Goal: Communication & Community: Participate in discussion

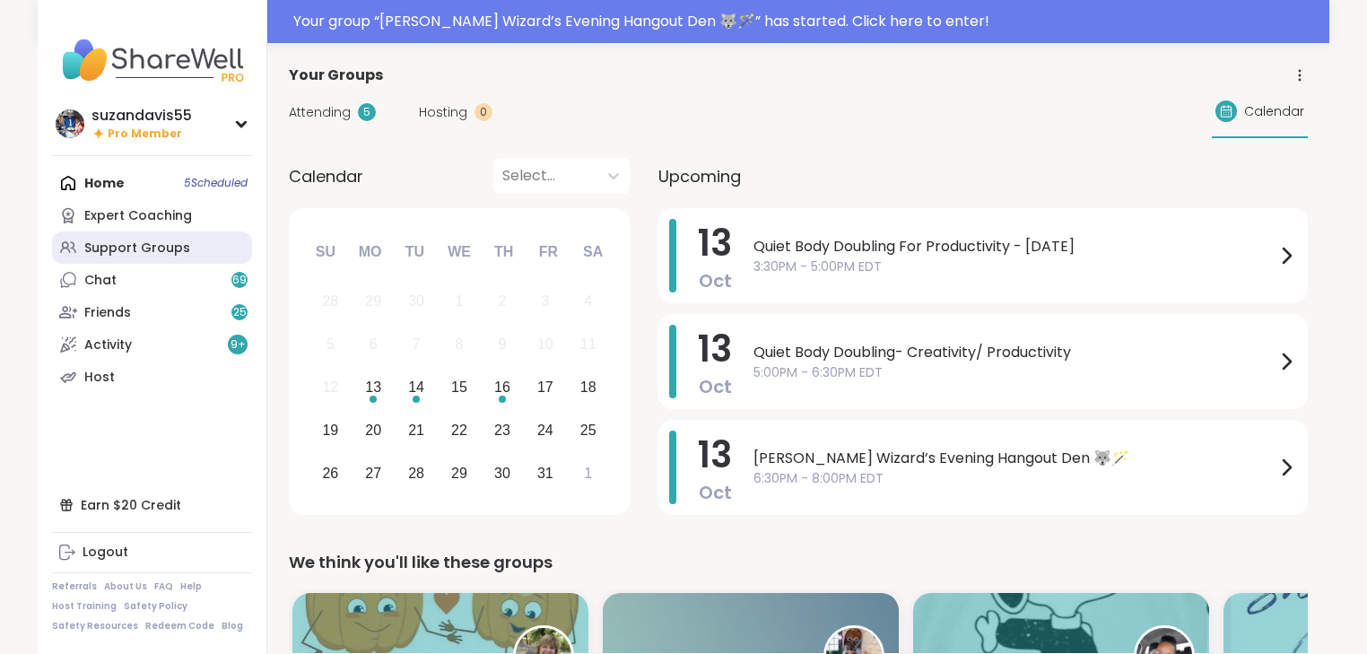
click at [118, 253] on div "Support Groups" at bounding box center [137, 248] width 106 height 18
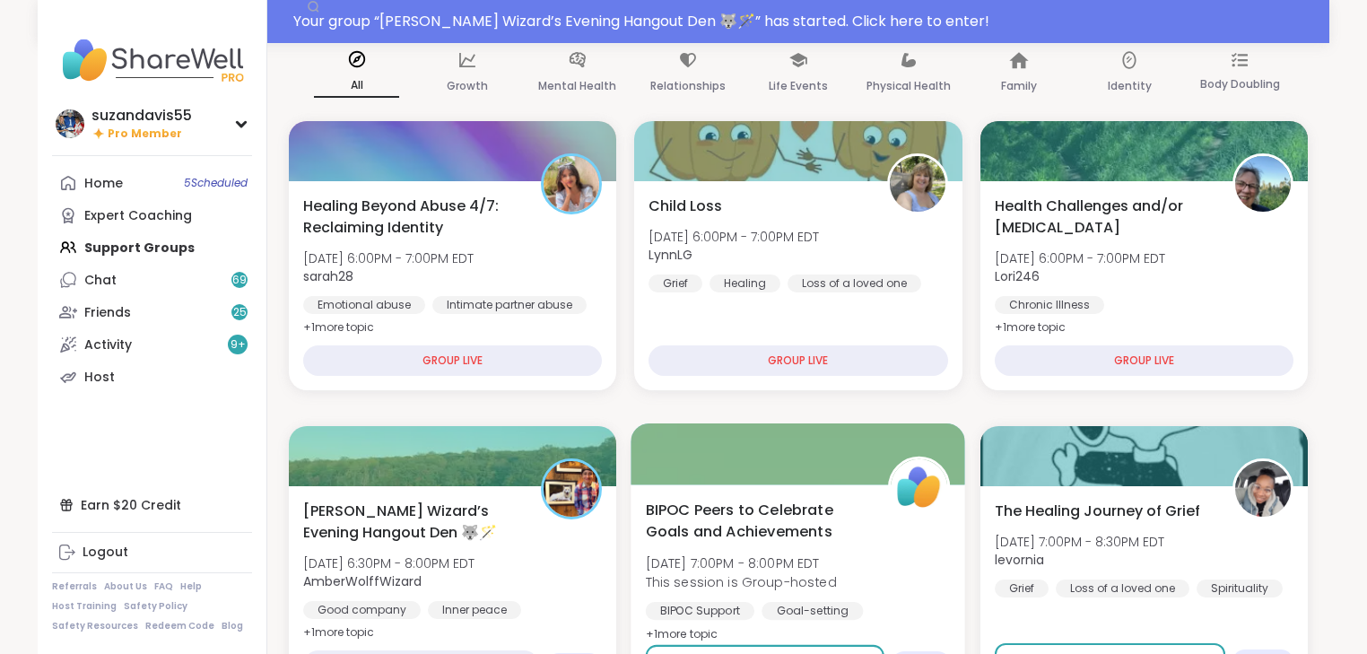
scroll to position [287, 0]
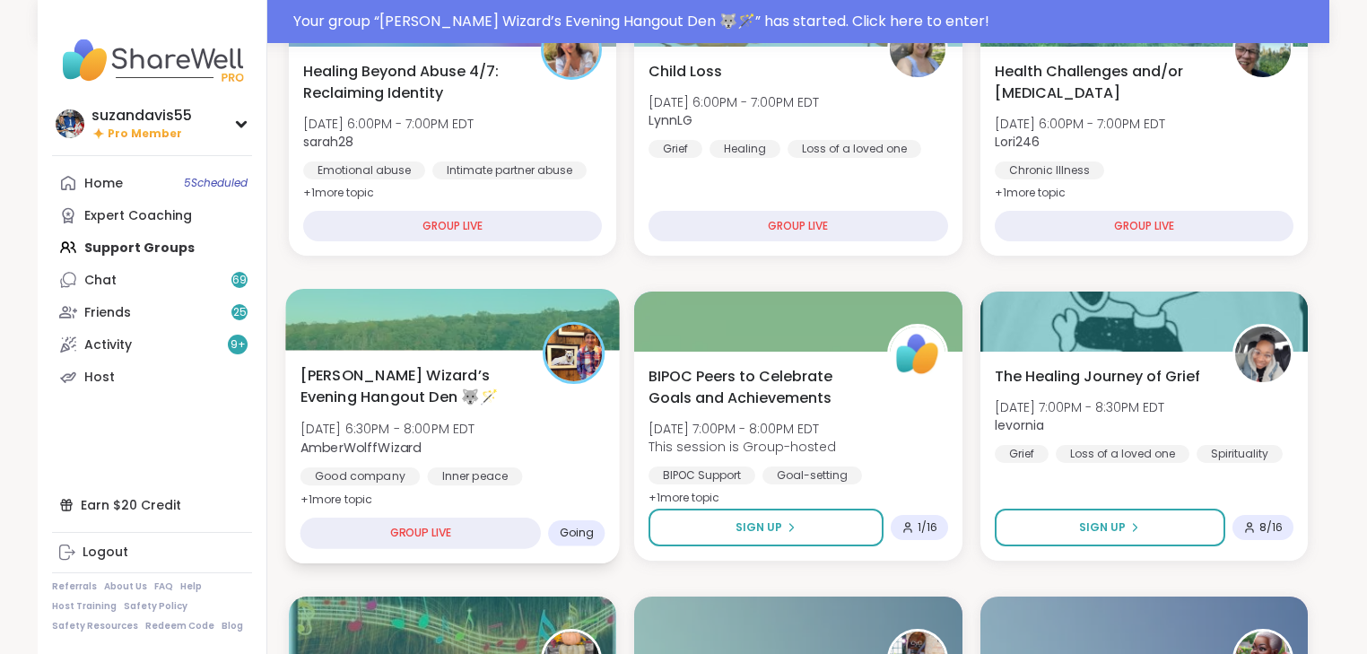
click at [577, 423] on div "[PERSON_NAME] Wizard’s Evening Hangout Den 🐺🪄 [DATE] 6:30PM - 8:00PM EDT AmberW…" at bounding box center [452, 437] width 305 height 146
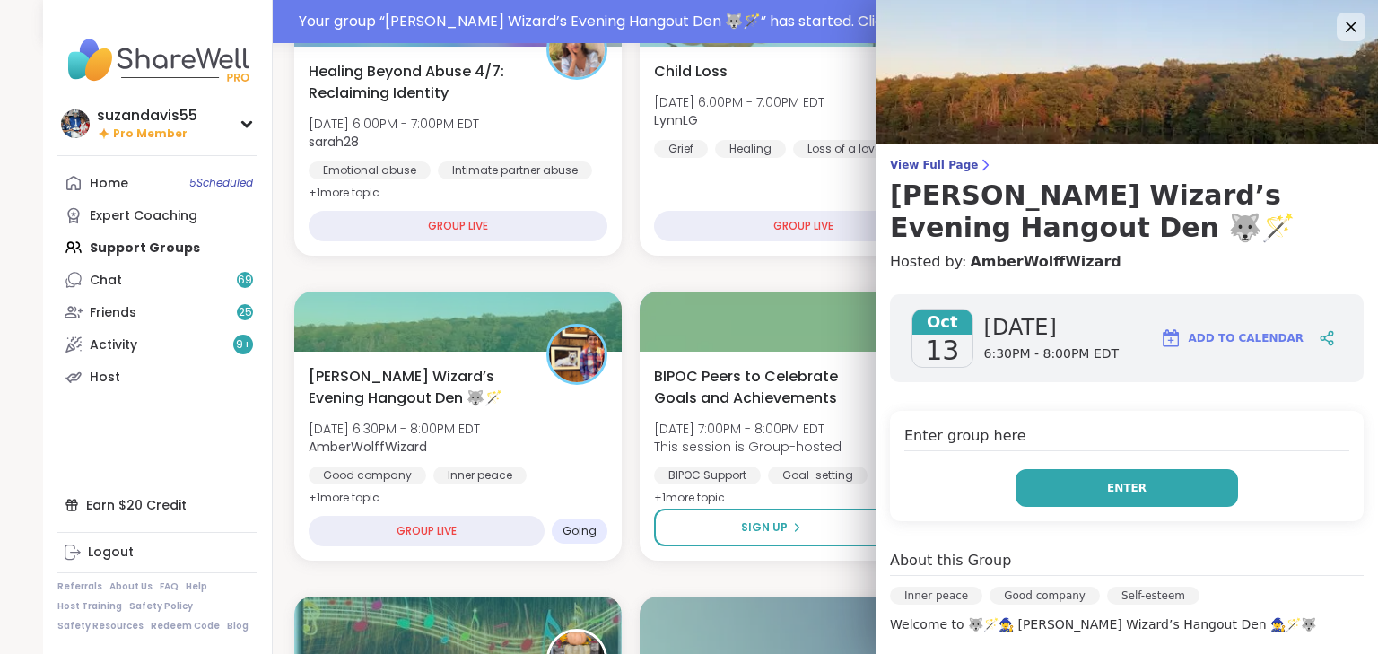
click at [1136, 489] on button "Enter" at bounding box center [1126, 488] width 222 height 38
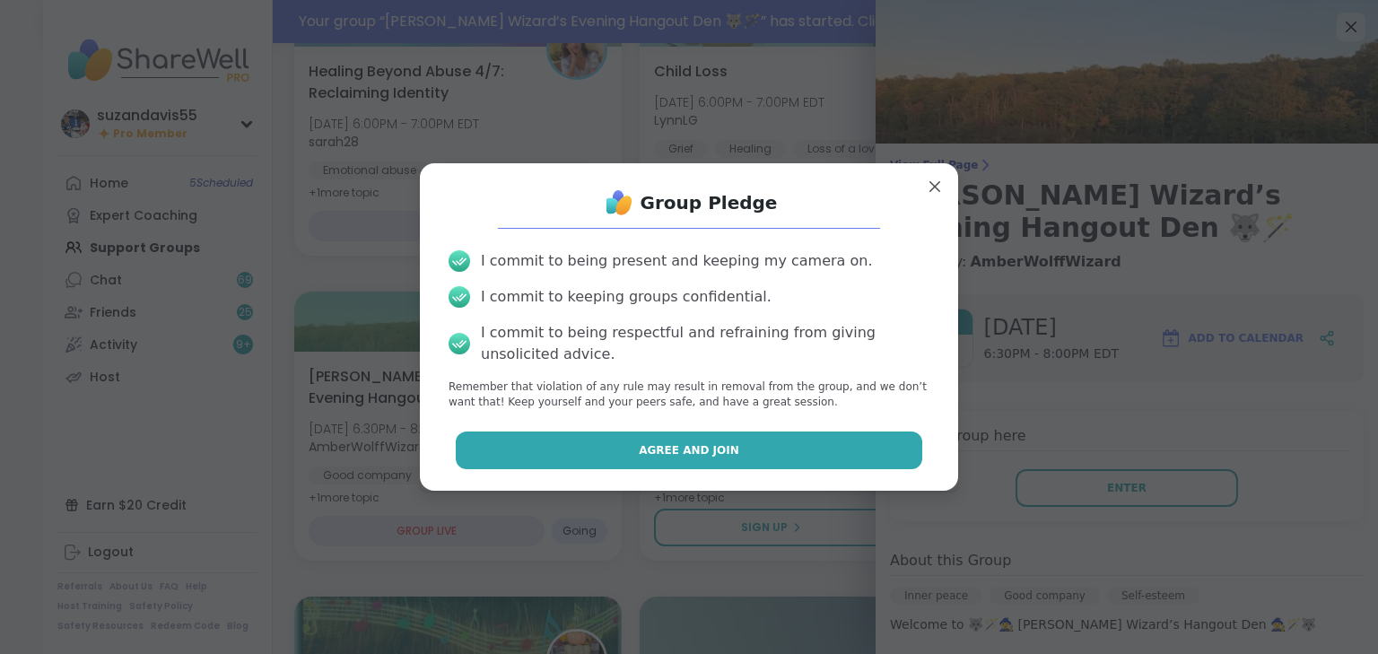
click at [816, 455] on button "Agree and Join" at bounding box center [689, 450] width 467 height 38
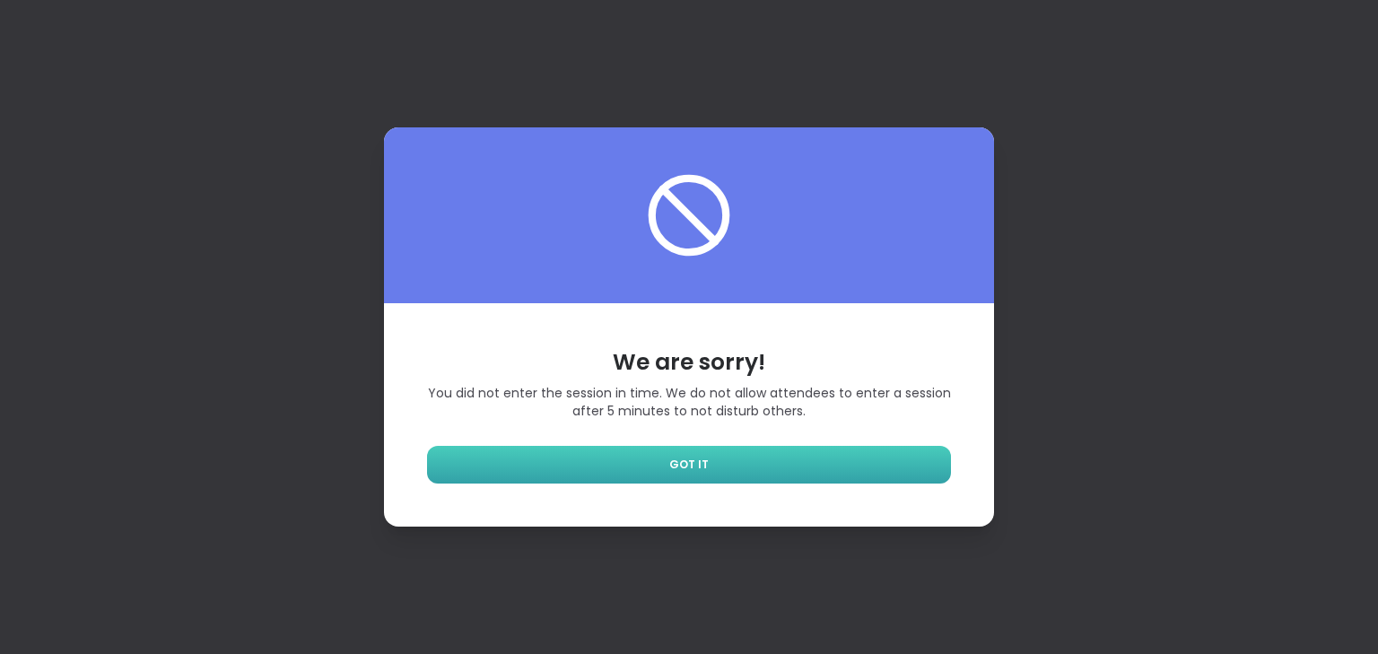
click at [682, 462] on span "GOT IT" at bounding box center [688, 465] width 39 height 16
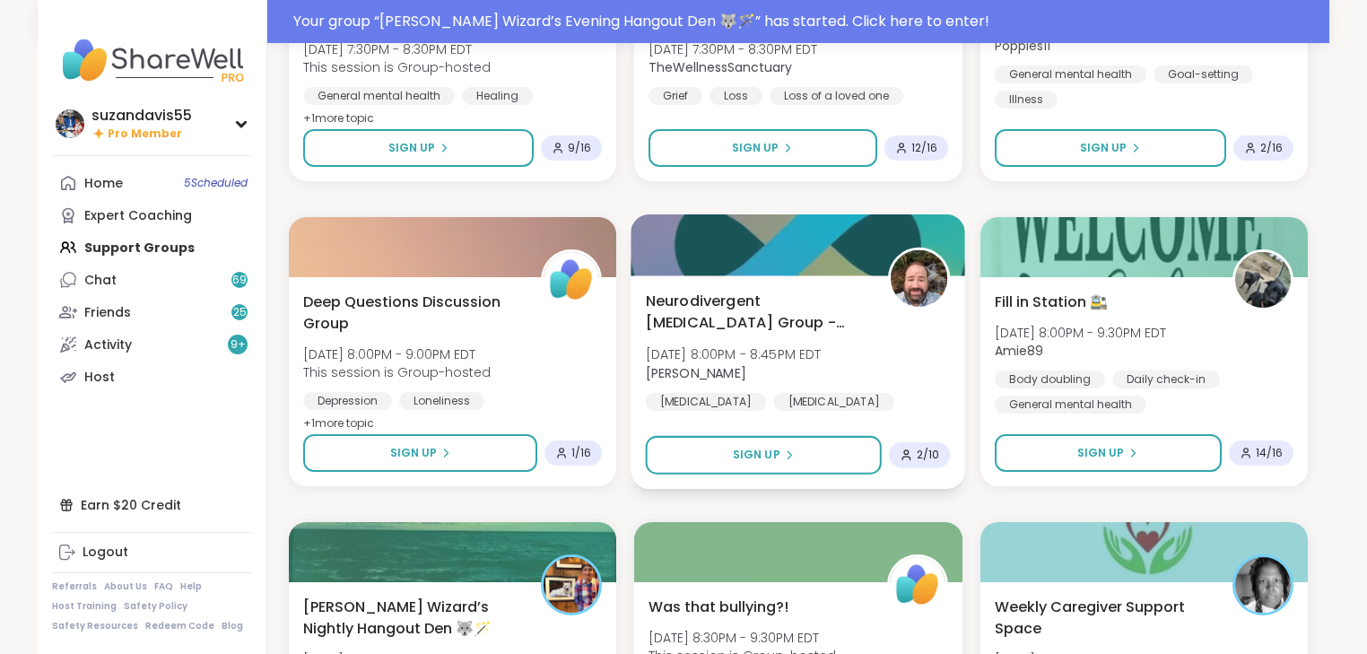
scroll to position [1435, 0]
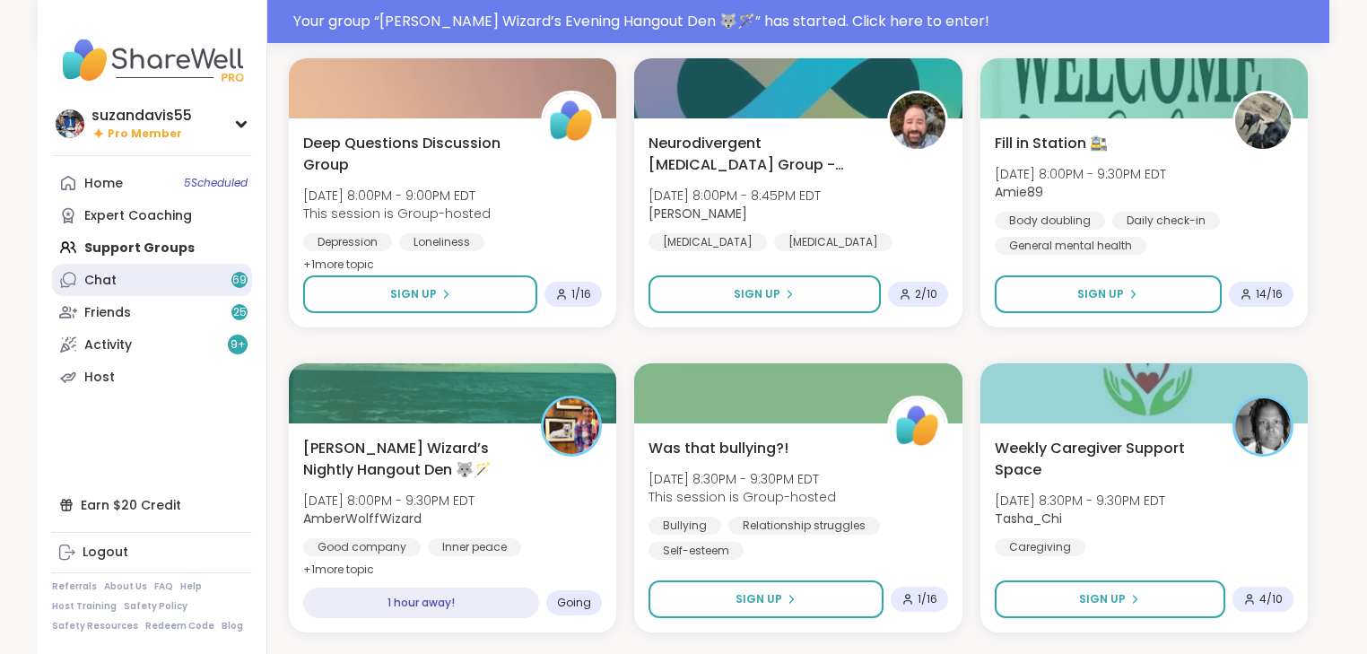
click at [132, 280] on link "Chat 69" at bounding box center [152, 280] width 200 height 32
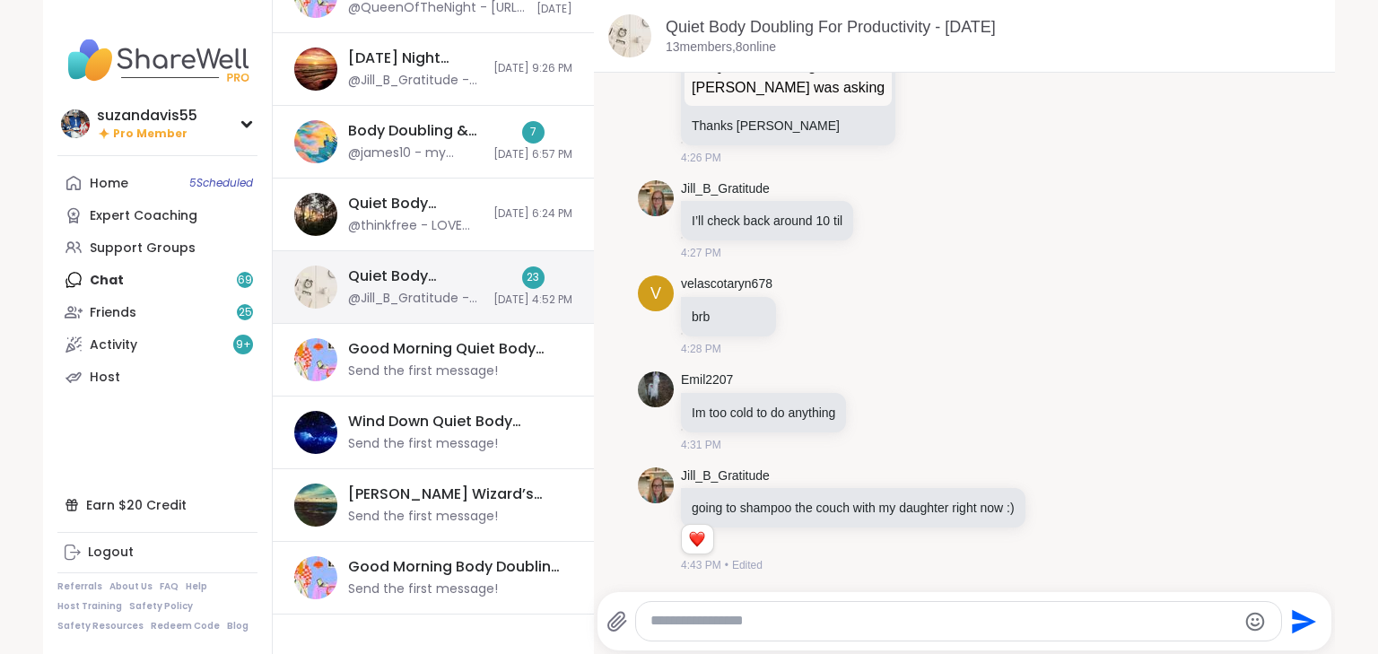
scroll to position [602, 0]
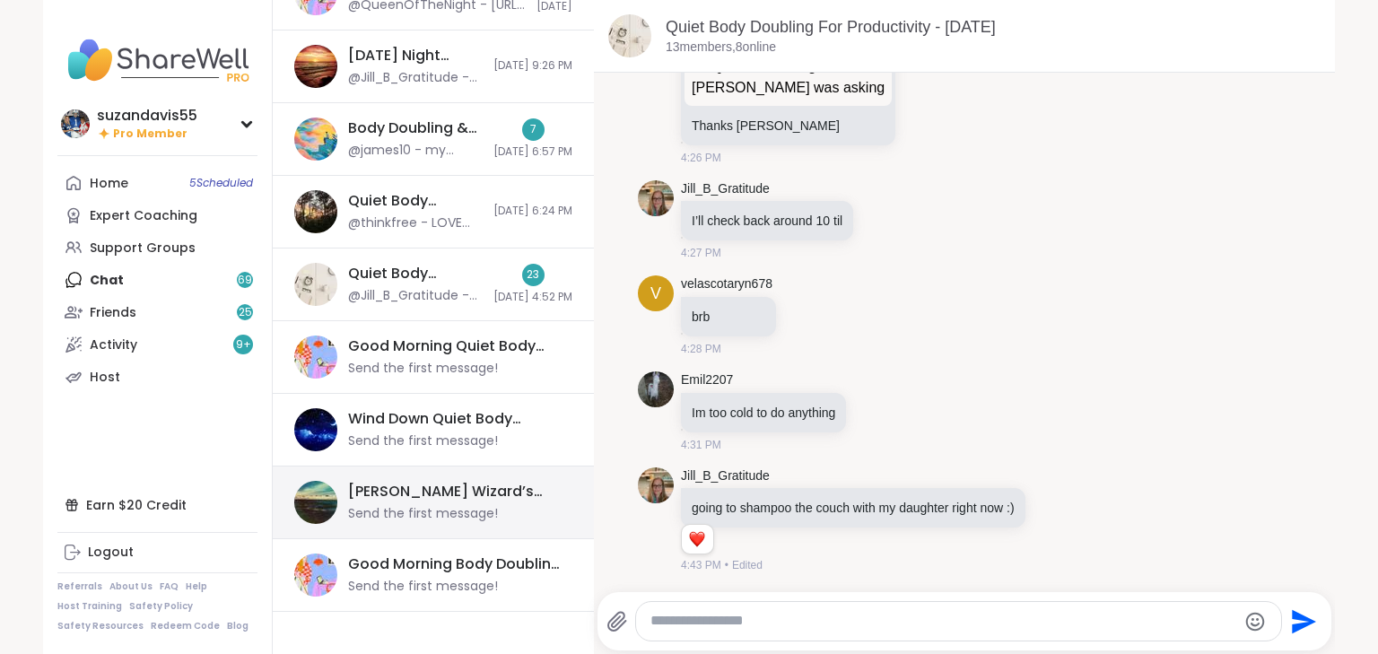
click at [441, 495] on div "[PERSON_NAME] Wizard’s Nightly Hangout Den 🐺🪄, [DATE]" at bounding box center [454, 492] width 213 height 20
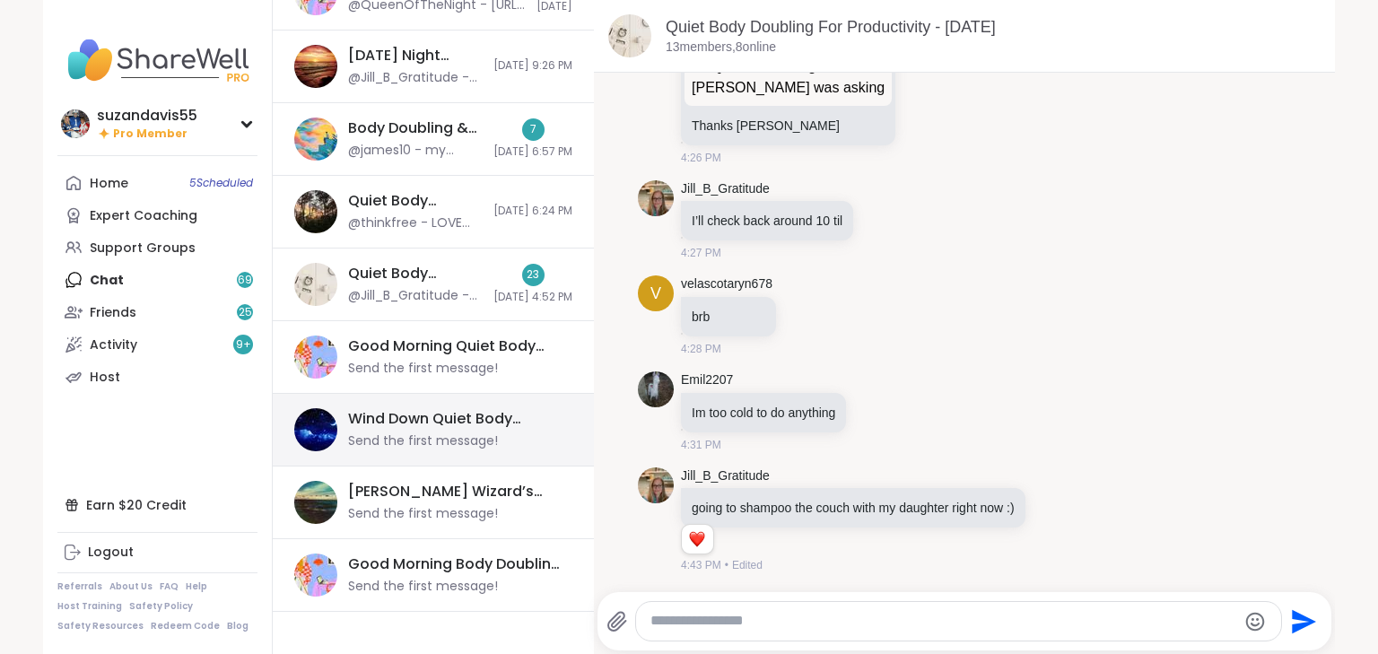
scroll to position [556, 0]
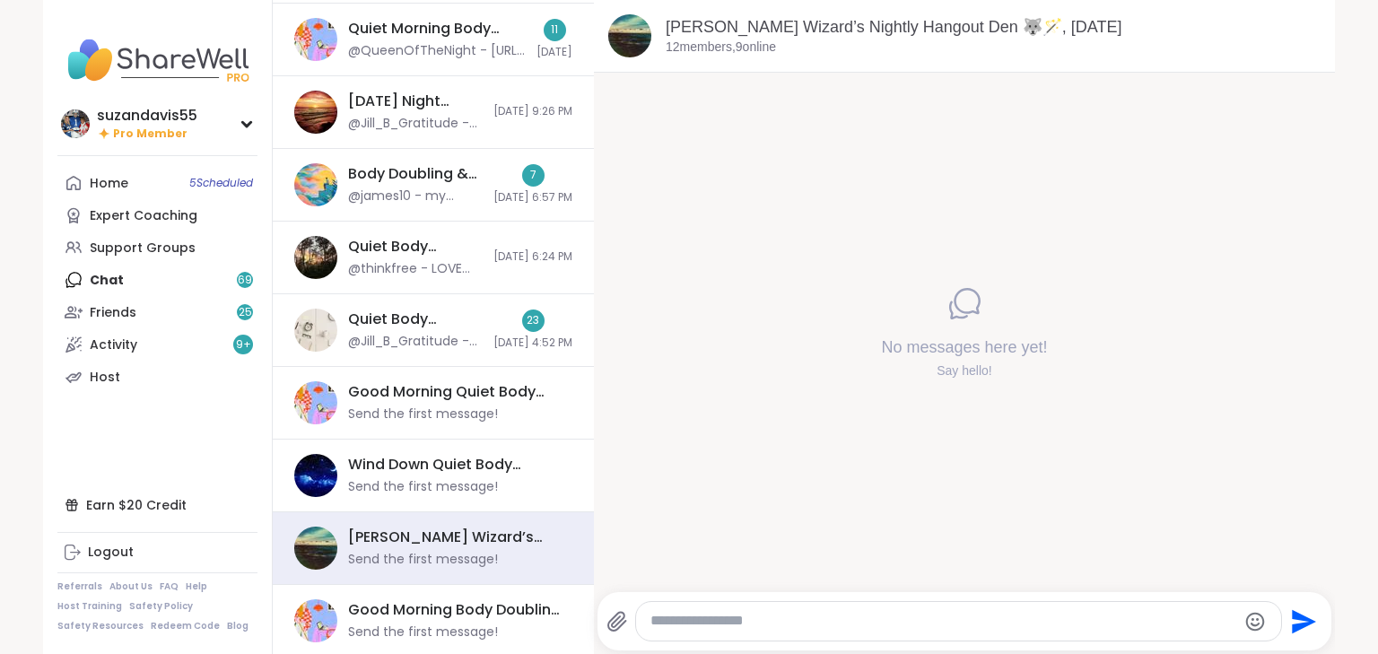
click at [750, 630] on textarea "Type your message" at bounding box center [943, 621] width 586 height 19
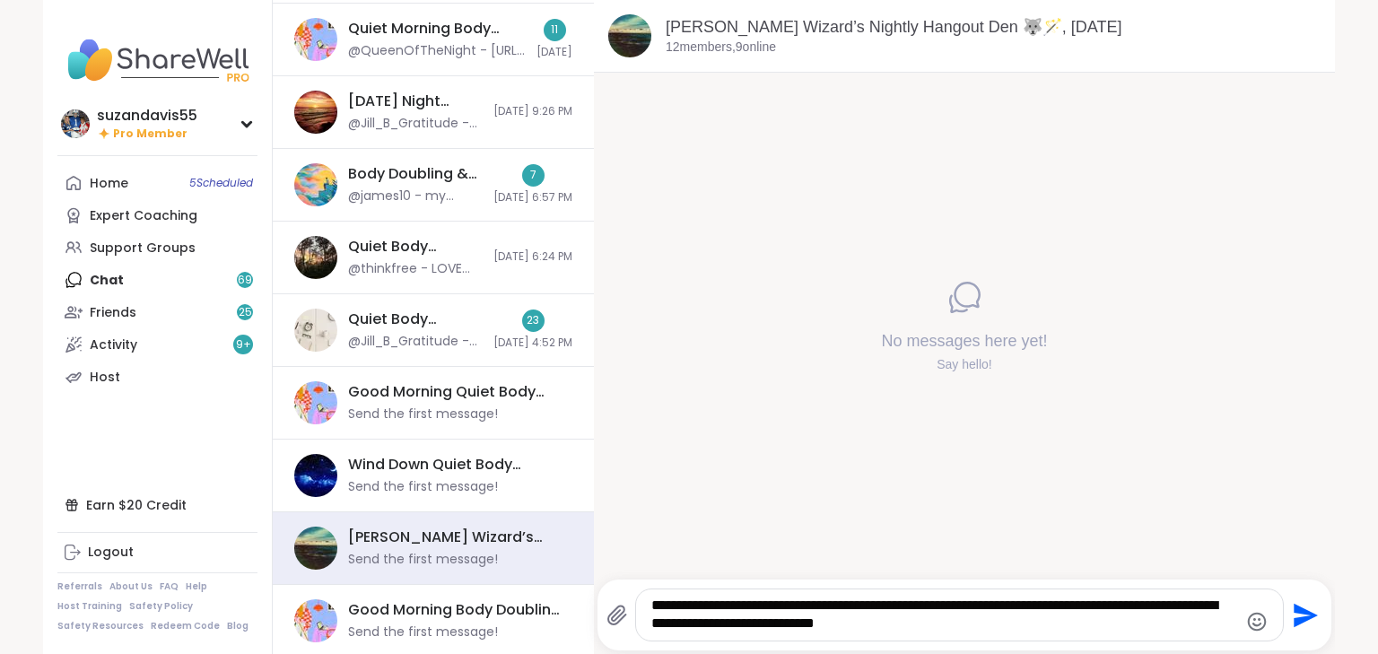
type textarea "**********"
click at [1293, 613] on icon "Send" at bounding box center [1305, 615] width 24 height 24
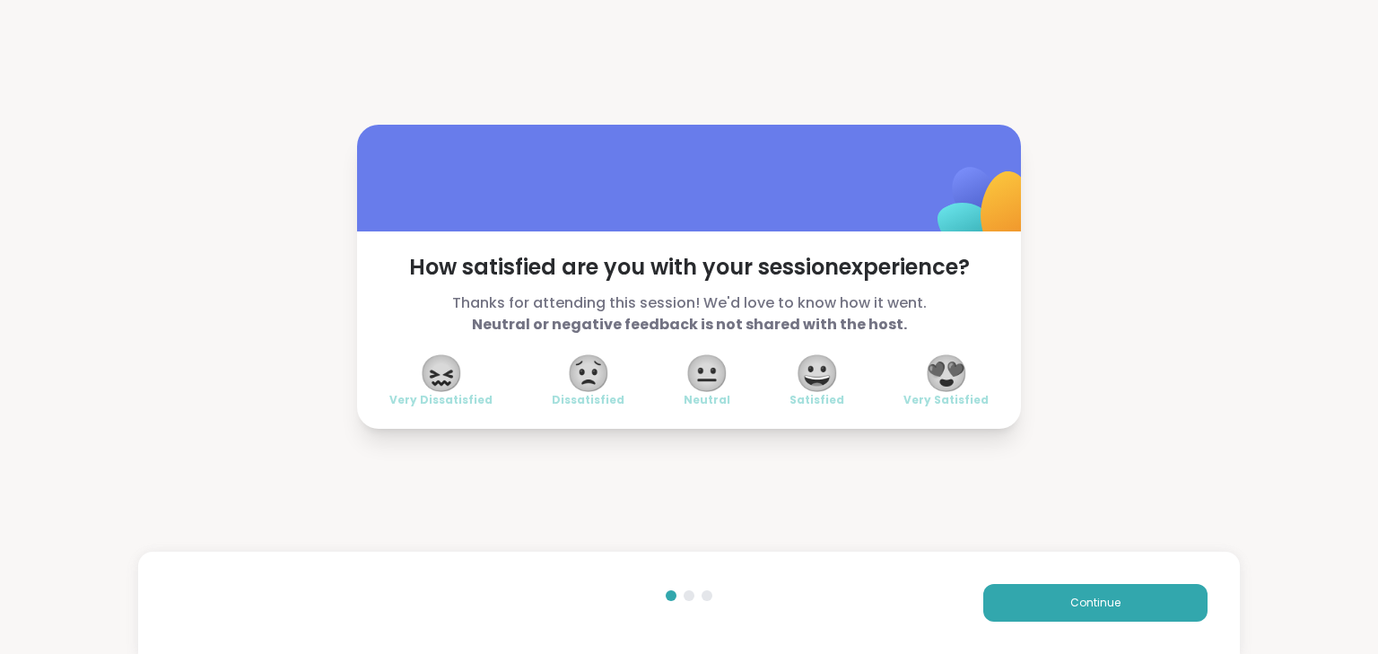
click at [946, 379] on span "😍" at bounding box center [946, 373] width 45 height 32
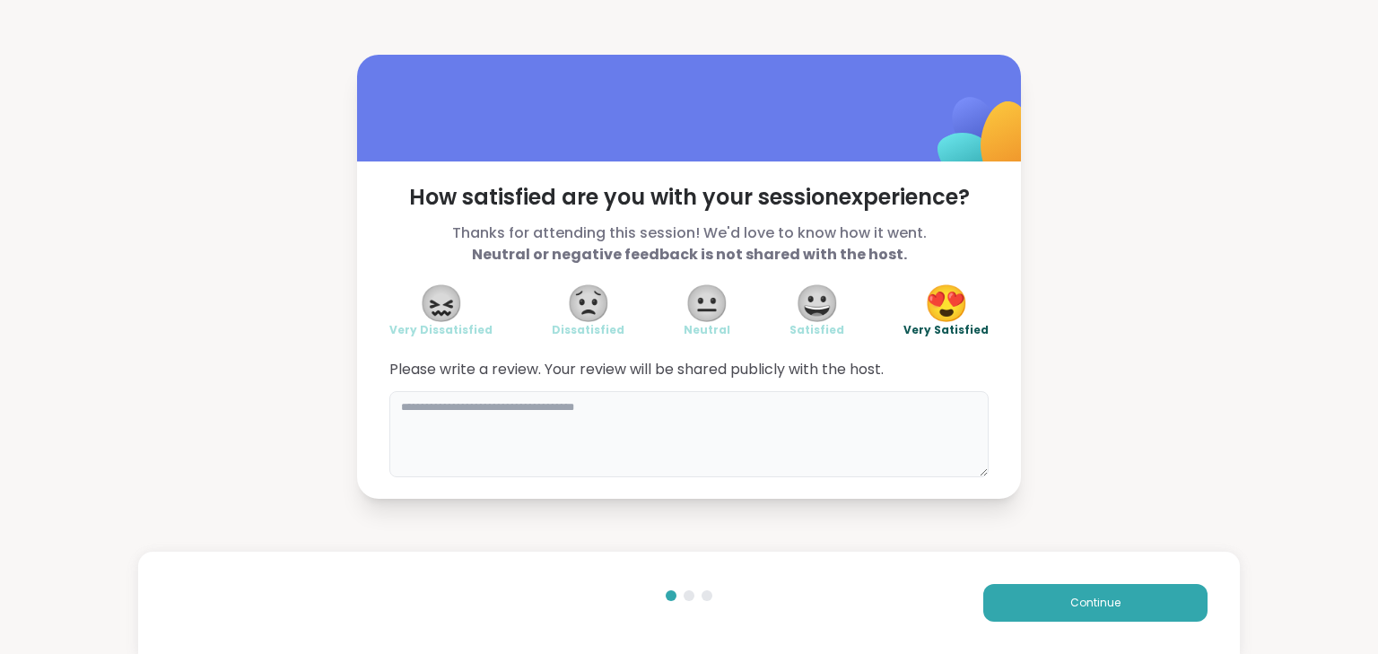
click at [751, 438] on textarea at bounding box center [688, 434] width 599 height 86
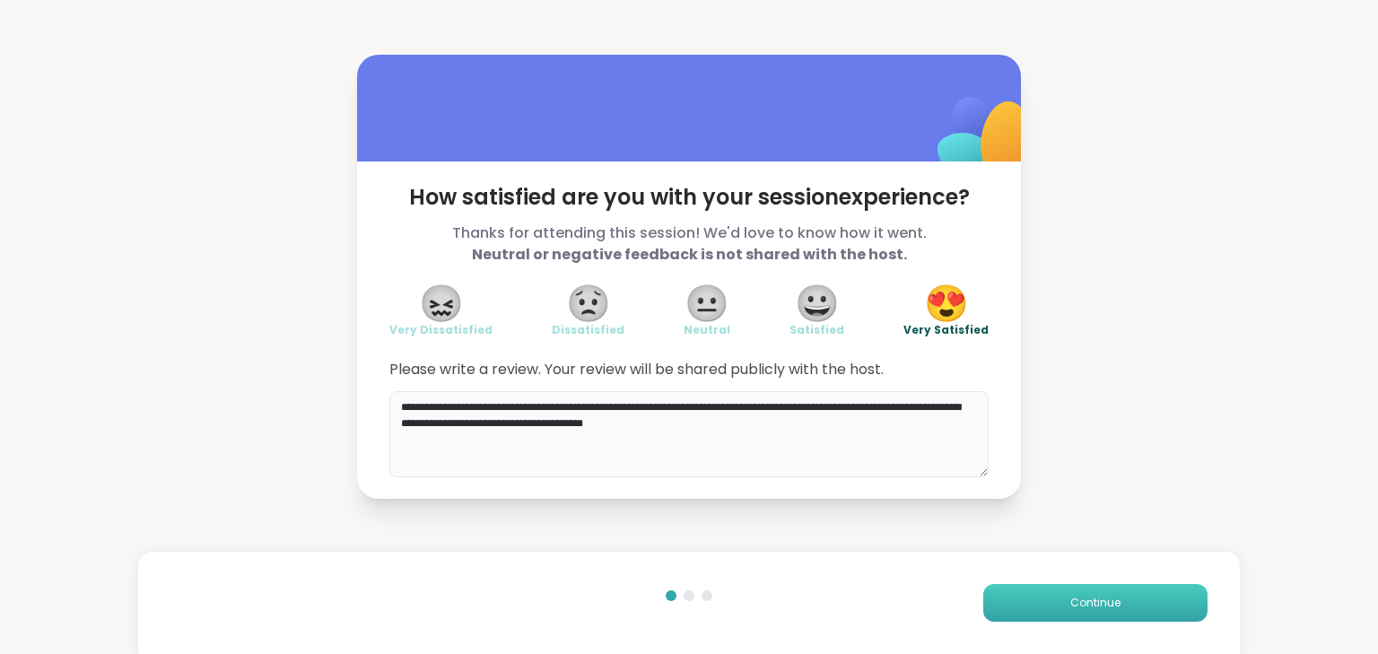
type textarea "**********"
click at [1048, 596] on button "Continue" at bounding box center [1095, 603] width 224 height 38
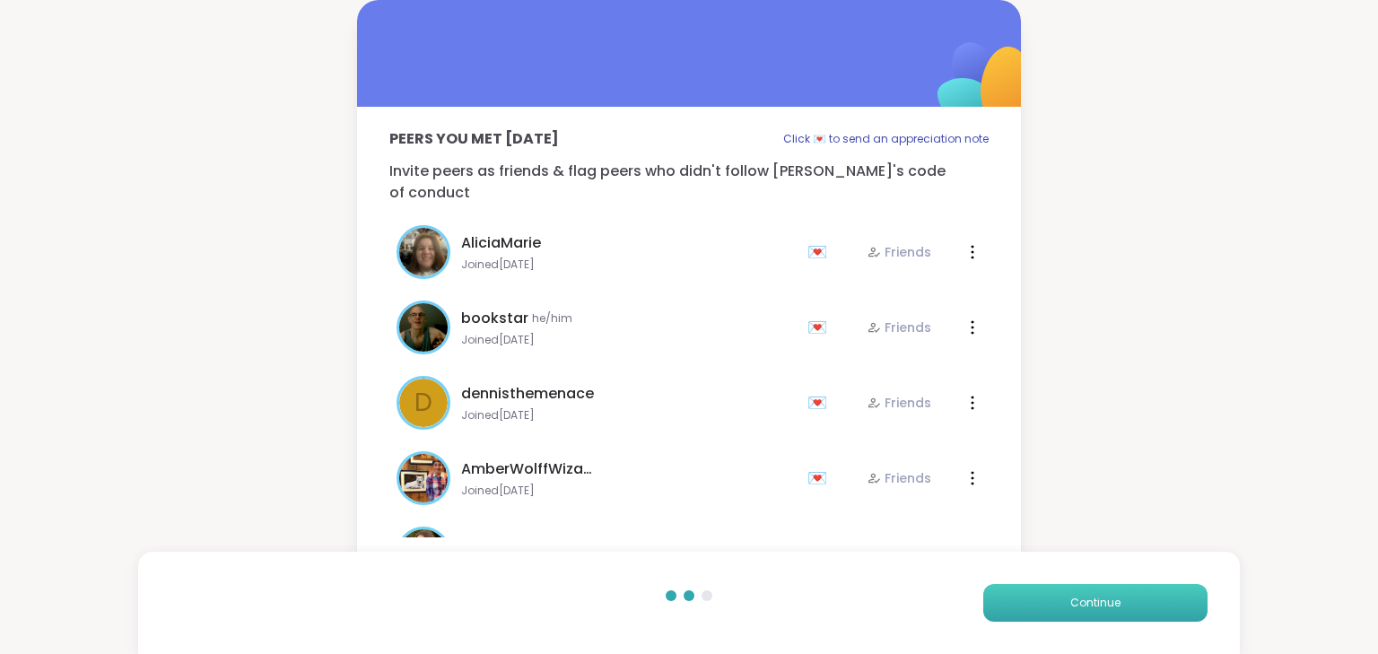
click at [1049, 596] on button "Continue" at bounding box center [1095, 603] width 224 height 38
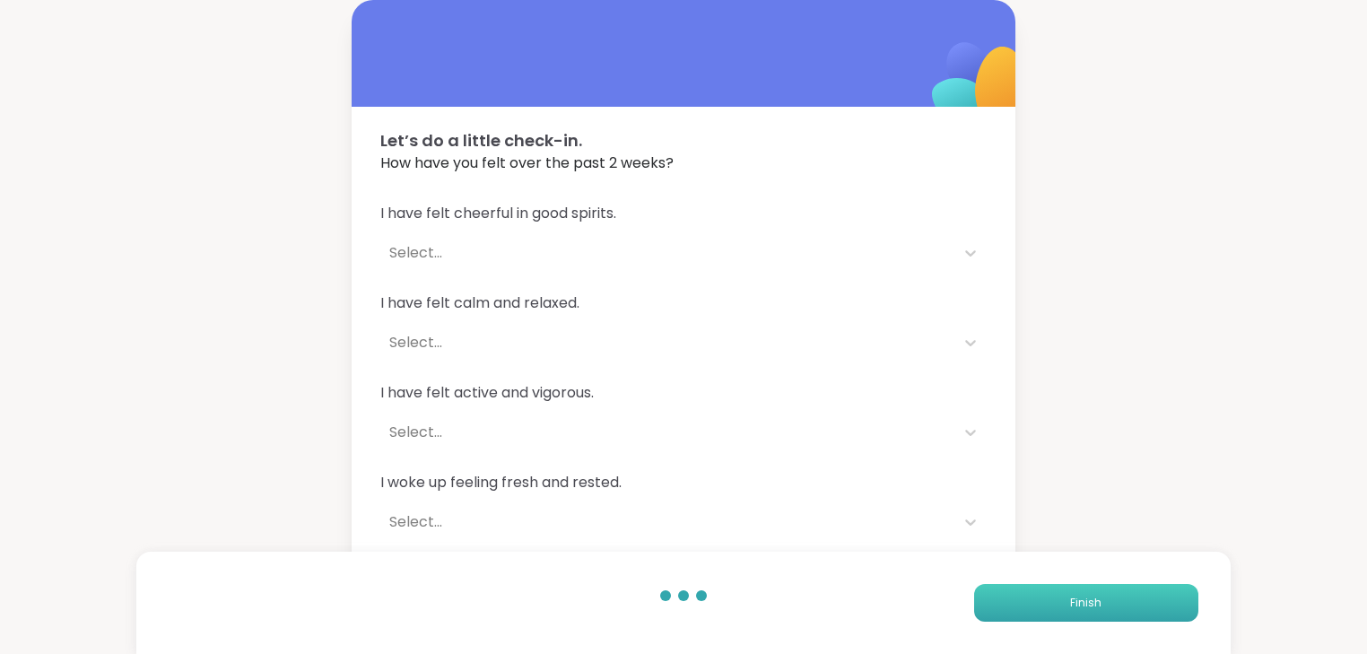
click at [1079, 604] on span "Finish" at bounding box center [1085, 603] width 31 height 16
